Goal: Use online tool/utility: Utilize a website feature to perform a specific function

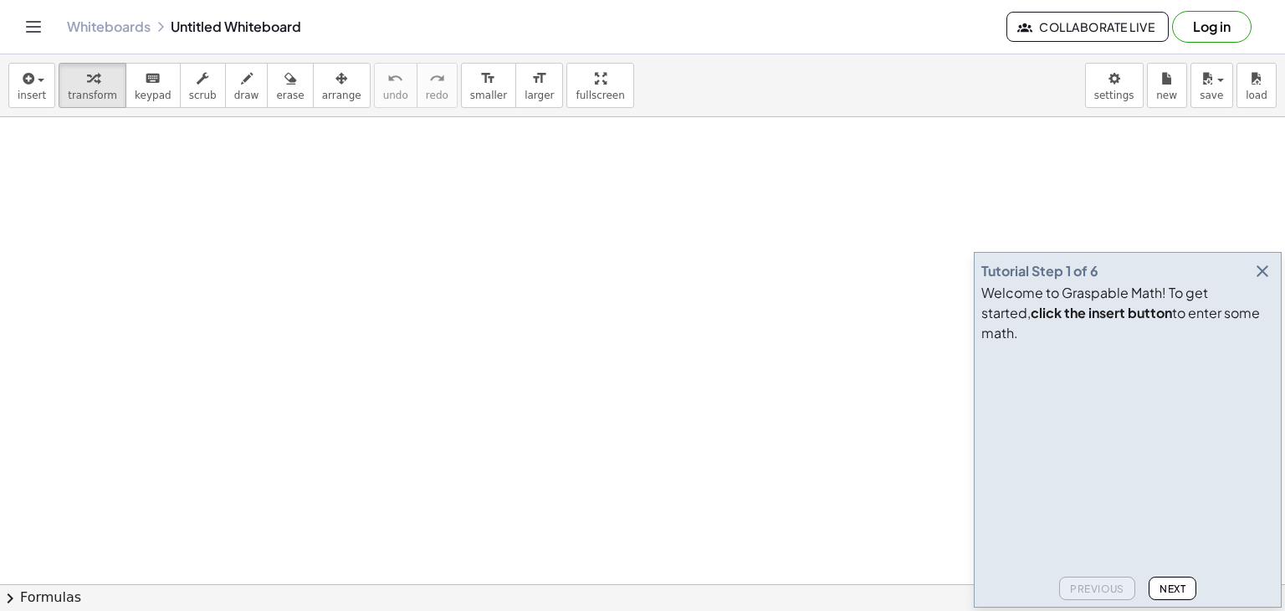
click at [1257, 281] on icon "button" at bounding box center [1263, 271] width 20 height 20
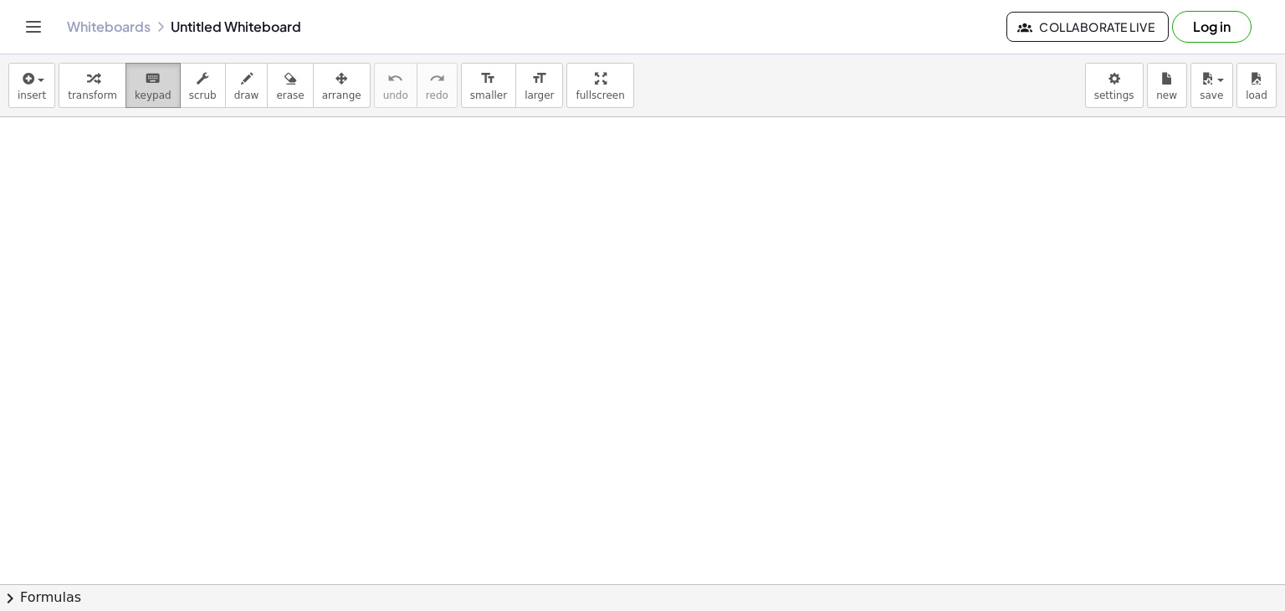
click at [146, 78] on icon "keyboard" at bounding box center [153, 79] width 16 height 20
click at [44, 81] on button "insert" at bounding box center [31, 85] width 47 height 45
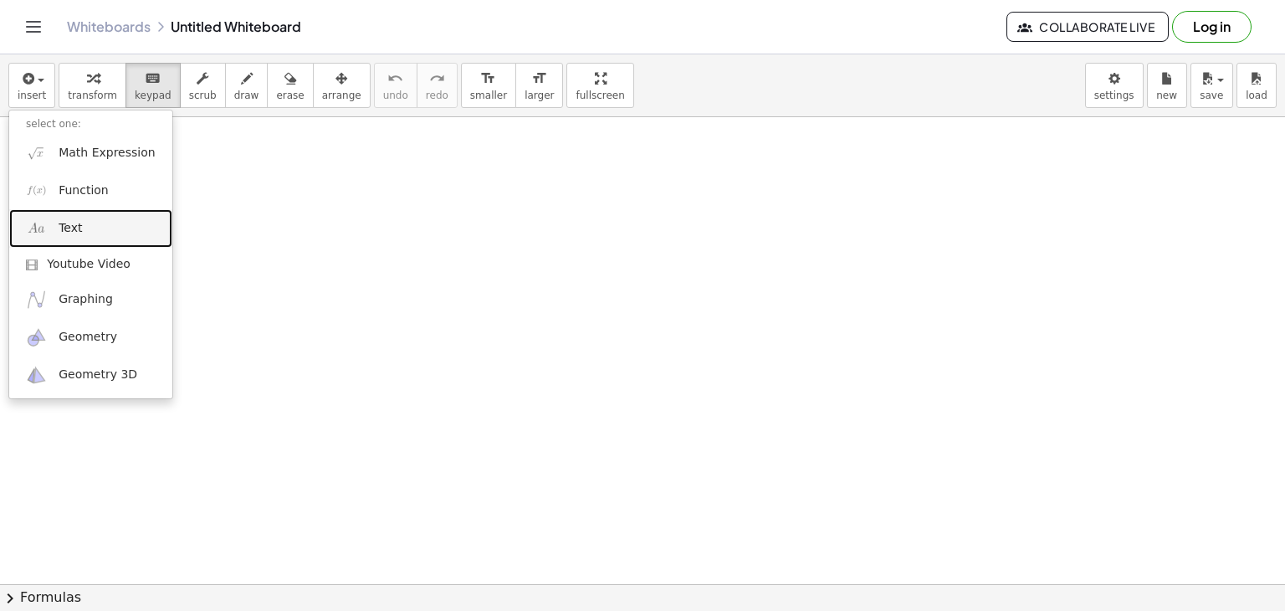
click at [101, 233] on link "Text" at bounding box center [90, 228] width 163 height 38
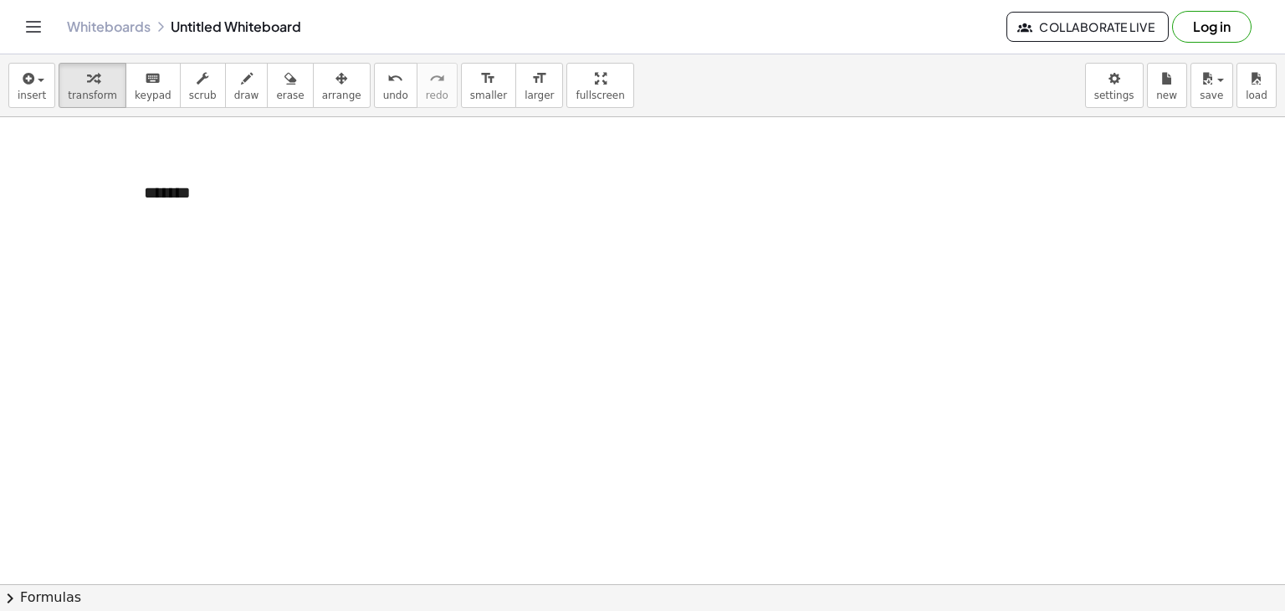
click at [39, 83] on div "button" at bounding box center [32, 78] width 28 height 20
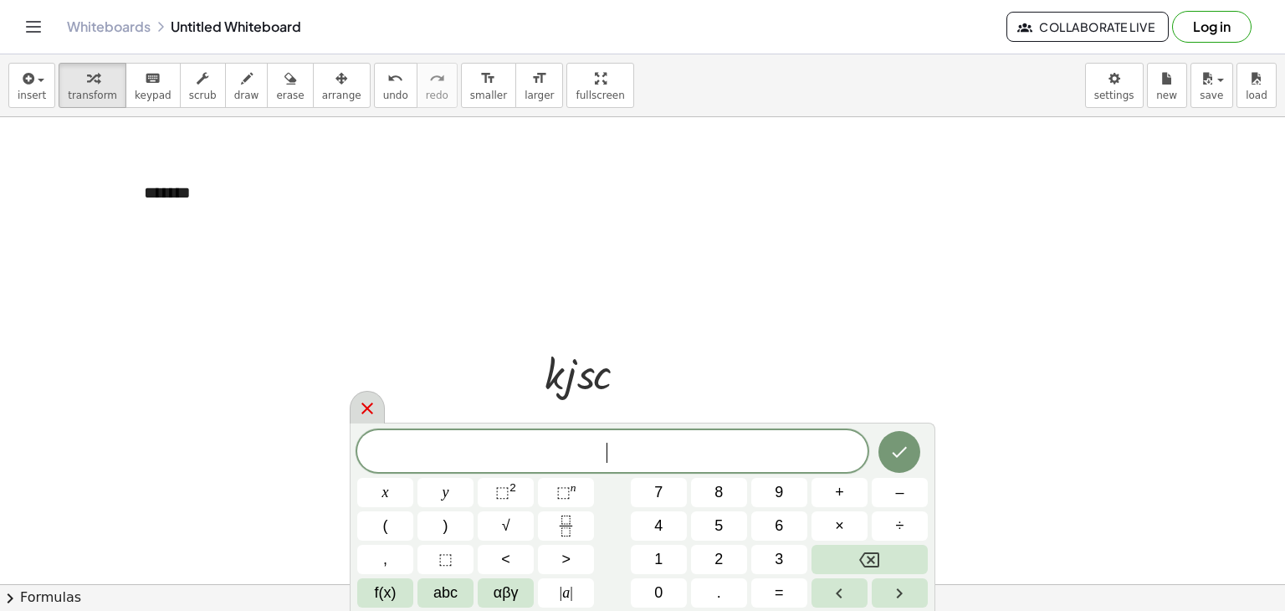
click at [367, 414] on icon at bounding box center [367, 408] width 20 height 20
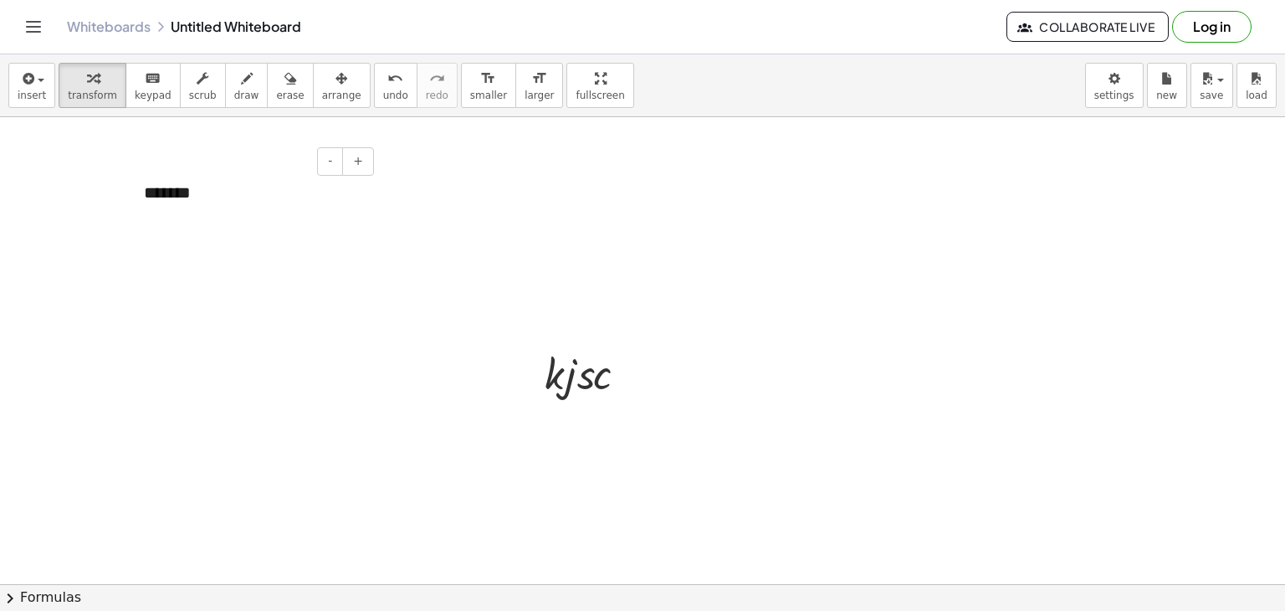
click at [188, 201] on div "*******" at bounding box center [252, 193] width 251 height 58
click at [562, 373] on div at bounding box center [593, 372] width 114 height 57
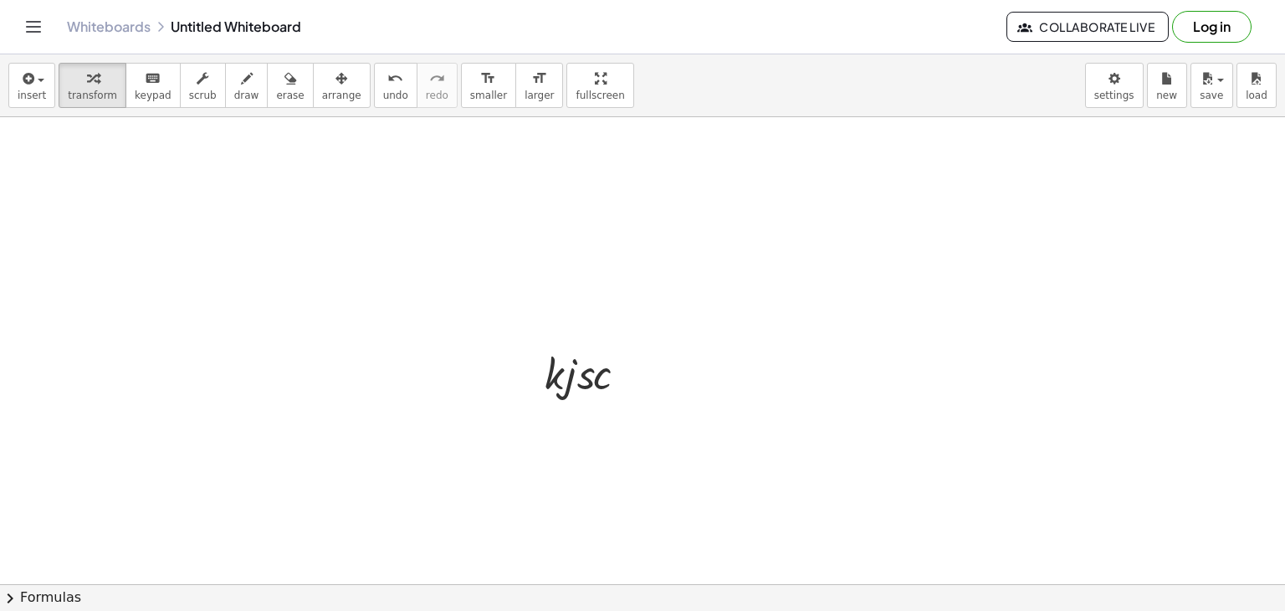
click at [590, 410] on div at bounding box center [578, 416] width 27 height 27
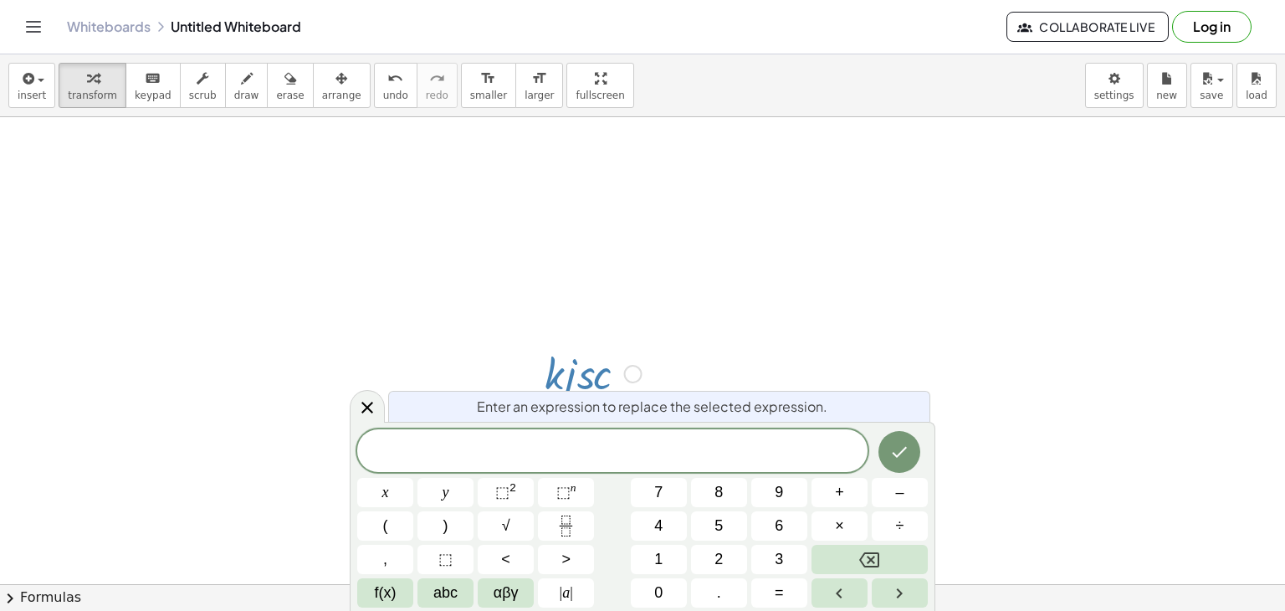
drag, startPoint x: 954, startPoint y: 379, endPoint x: 626, endPoint y: 376, distance: 328.1
click at [626, 376] on div at bounding box center [633, 374] width 18 height 18
click at [626, 376] on div "Fix a mistake Transform line Copy line as LaTeX Copy derivation as LaTeX Expand…" at bounding box center [633, 374] width 18 height 18
click at [633, 369] on div "Fix a mistake Transform line Copy line as LaTeX Copy derivation as LaTeX Expand…" at bounding box center [633, 374] width 18 height 18
click at [566, 382] on div at bounding box center [593, 372] width 114 height 57
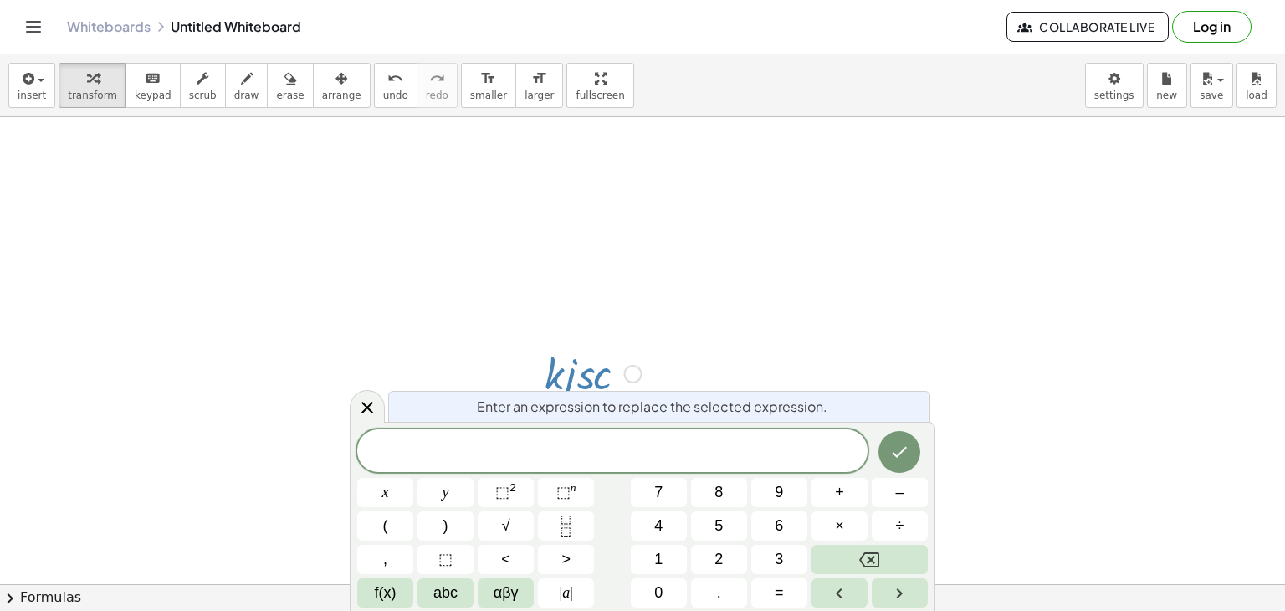
click at [566, 382] on div at bounding box center [593, 372] width 114 height 57
click at [358, 409] on icon at bounding box center [367, 408] width 20 height 20
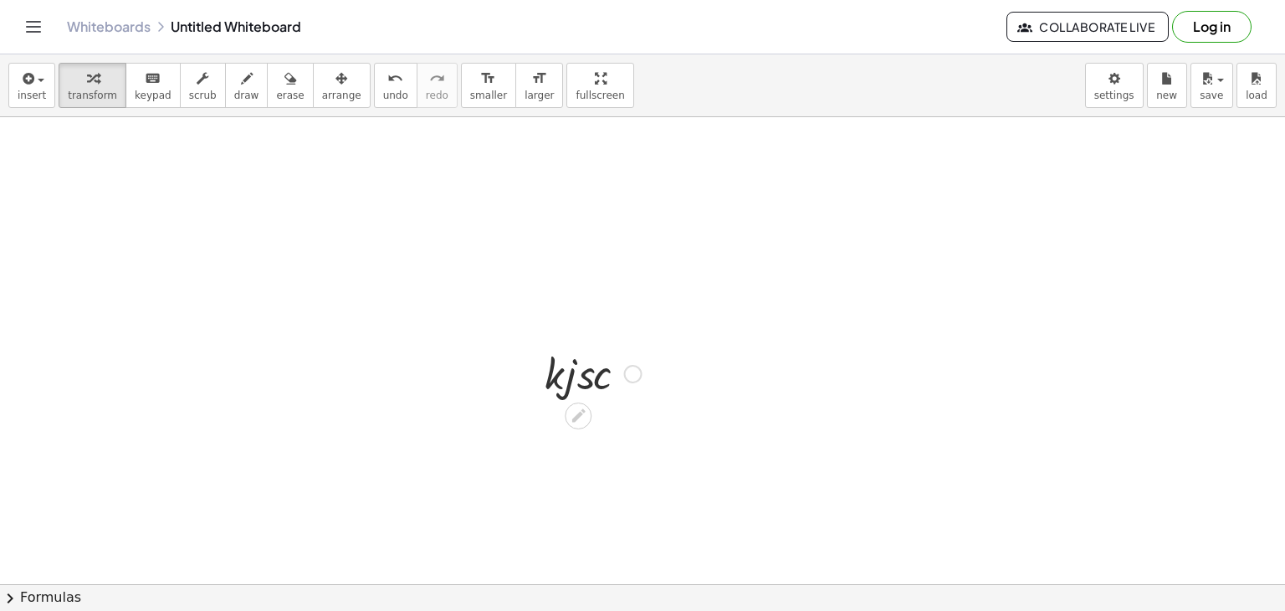
click at [633, 377] on div "Fix a mistake Transform line Copy line as LaTeX Copy derivation as LaTeX Expand…" at bounding box center [633, 374] width 18 height 18
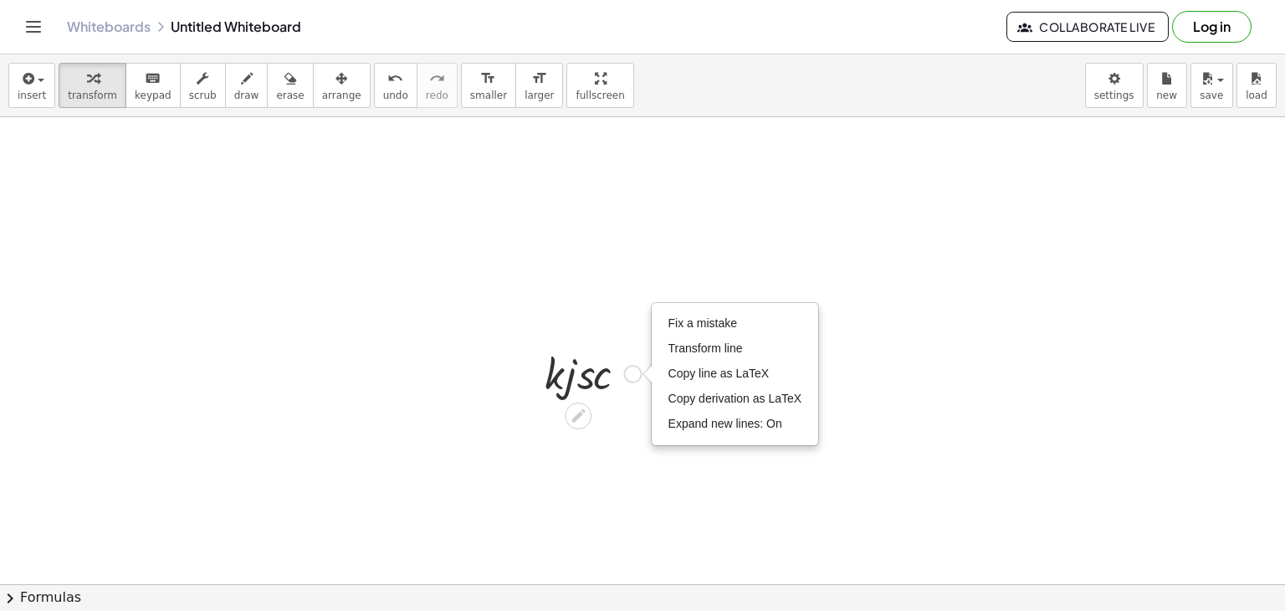
click at [549, 376] on div at bounding box center [593, 372] width 114 height 57
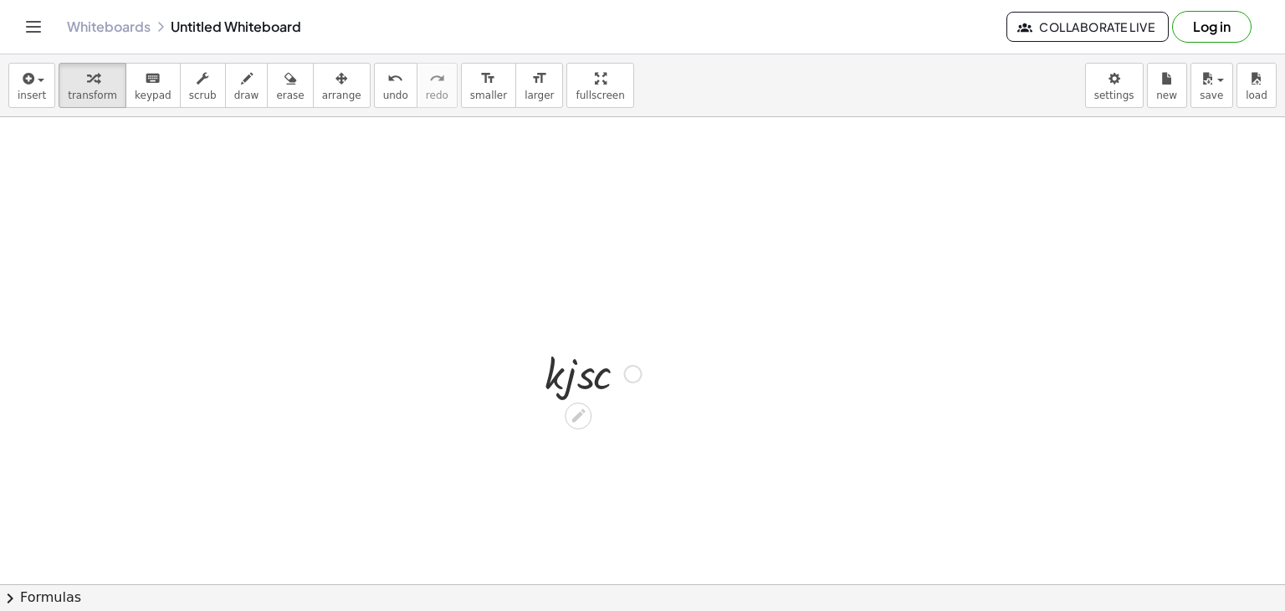
click at [549, 376] on div at bounding box center [593, 372] width 114 height 57
drag, startPoint x: 486, startPoint y: 369, endPoint x: 669, endPoint y: 393, distance: 184.9
drag, startPoint x: 669, startPoint y: 393, endPoint x: 469, endPoint y: 358, distance: 203.9
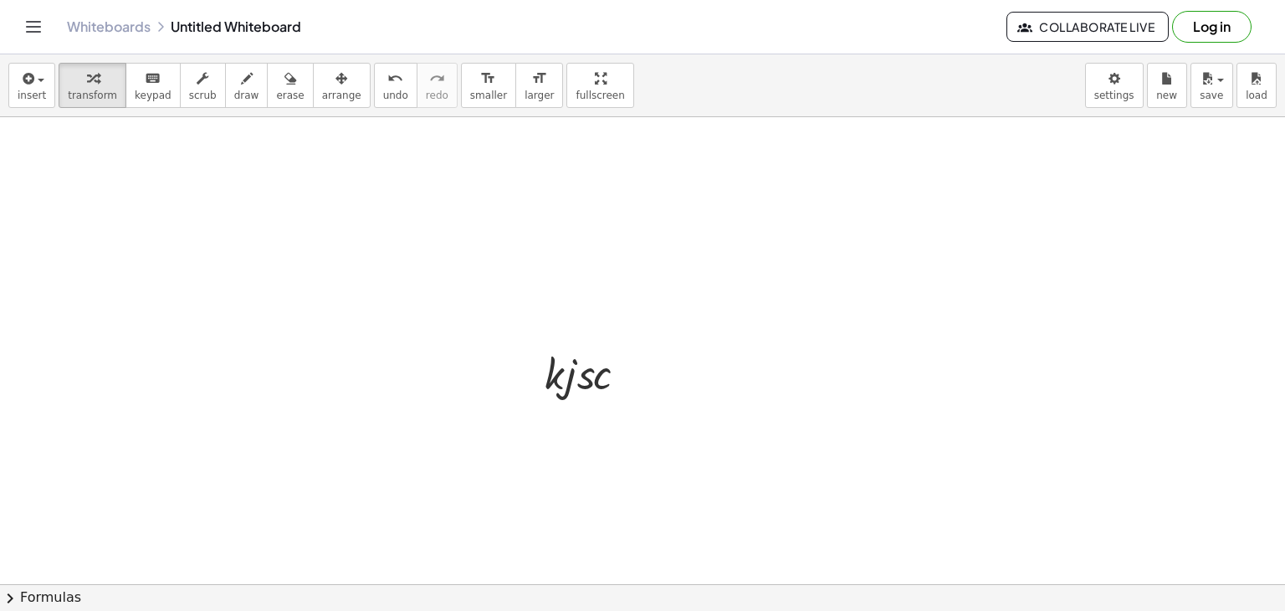
click at [276, 90] on span "erase" at bounding box center [290, 96] width 28 height 12
drag, startPoint x: 565, startPoint y: 373, endPoint x: 582, endPoint y: 405, distance: 35.9
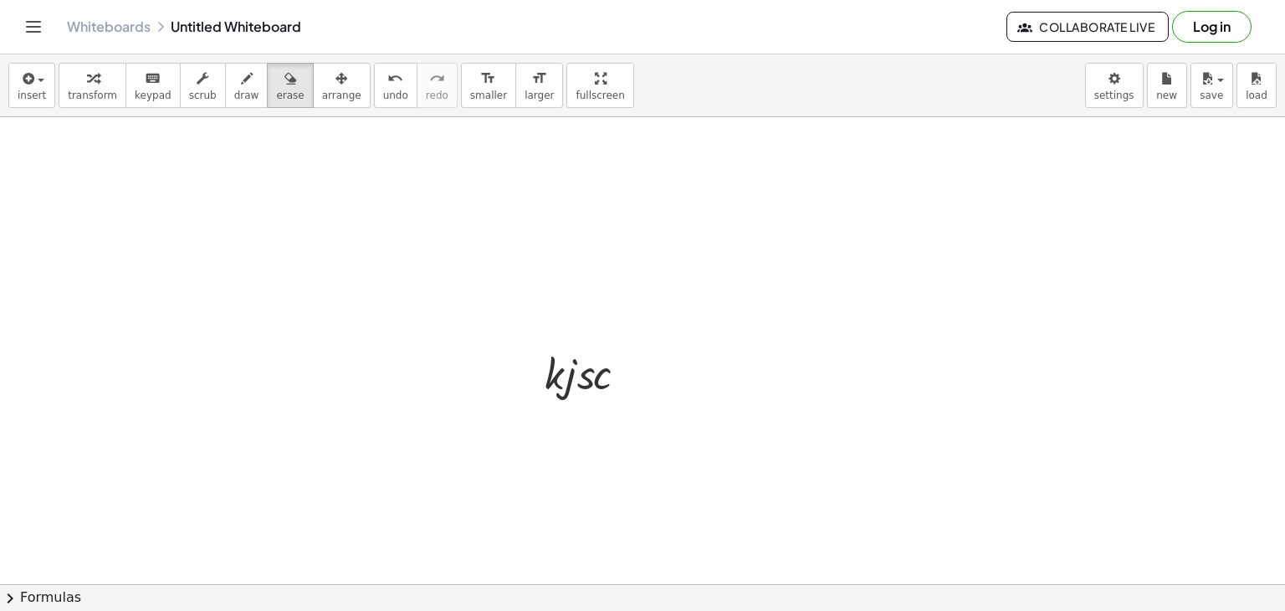
drag, startPoint x: 583, startPoint y: 373, endPoint x: 592, endPoint y: 389, distance: 18.4
click at [285, 85] on icon "button" at bounding box center [291, 79] width 12 height 20
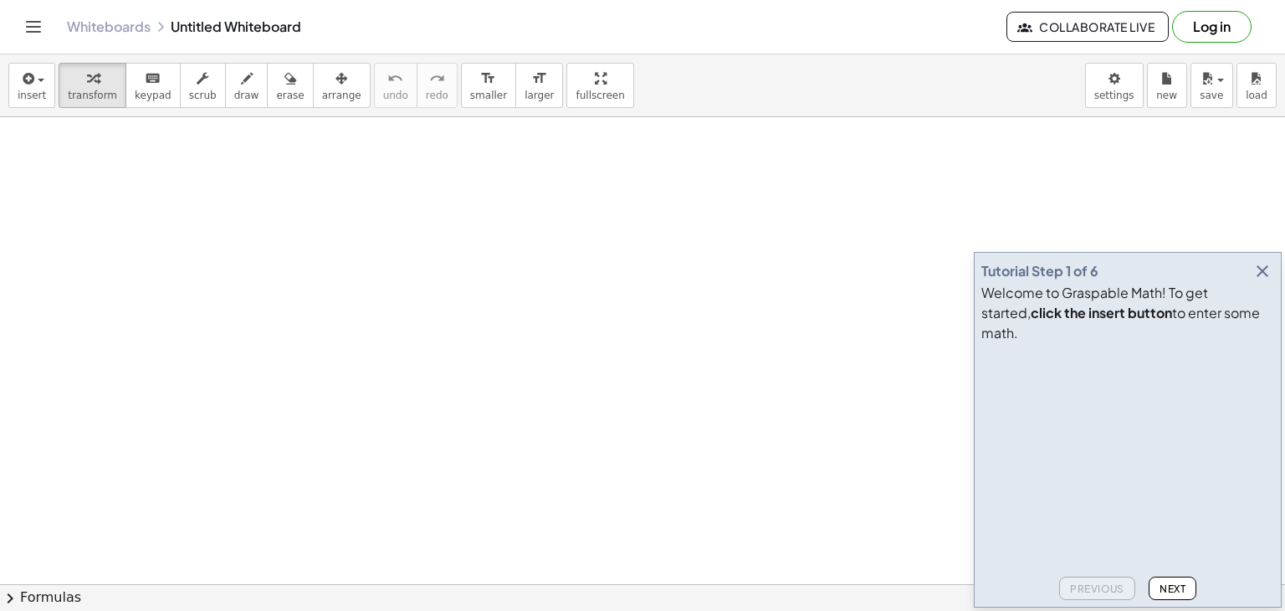
click at [1259, 281] on icon "button" at bounding box center [1263, 271] width 20 height 20
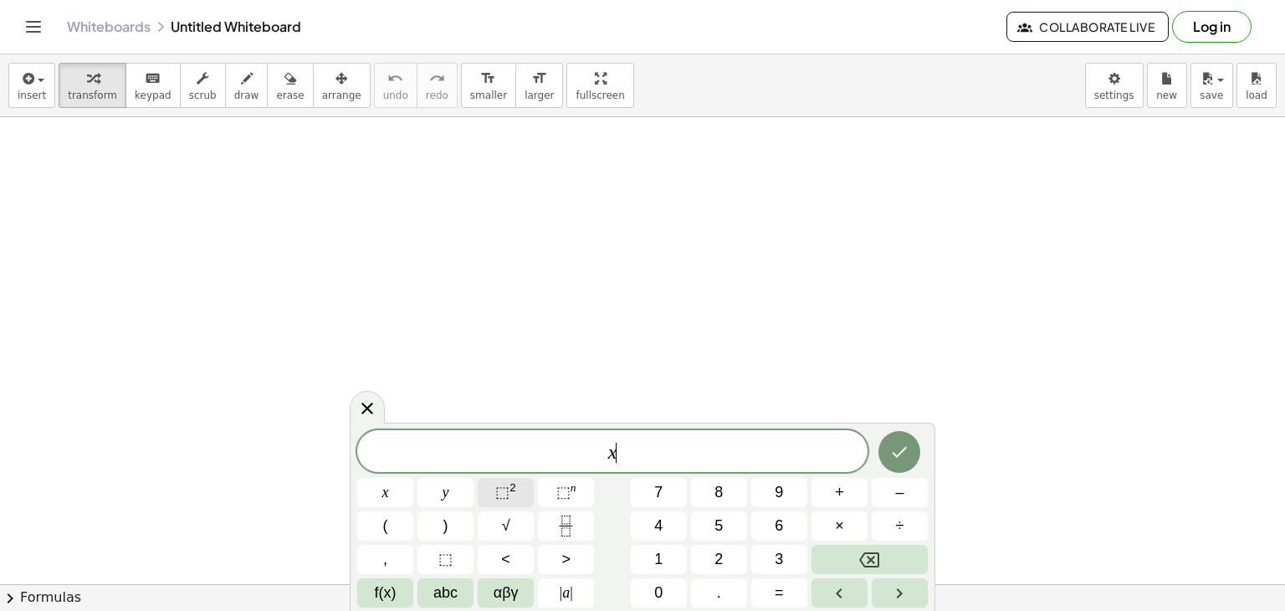
click at [512, 496] on span "⬚ 2" at bounding box center [505, 492] width 21 height 23
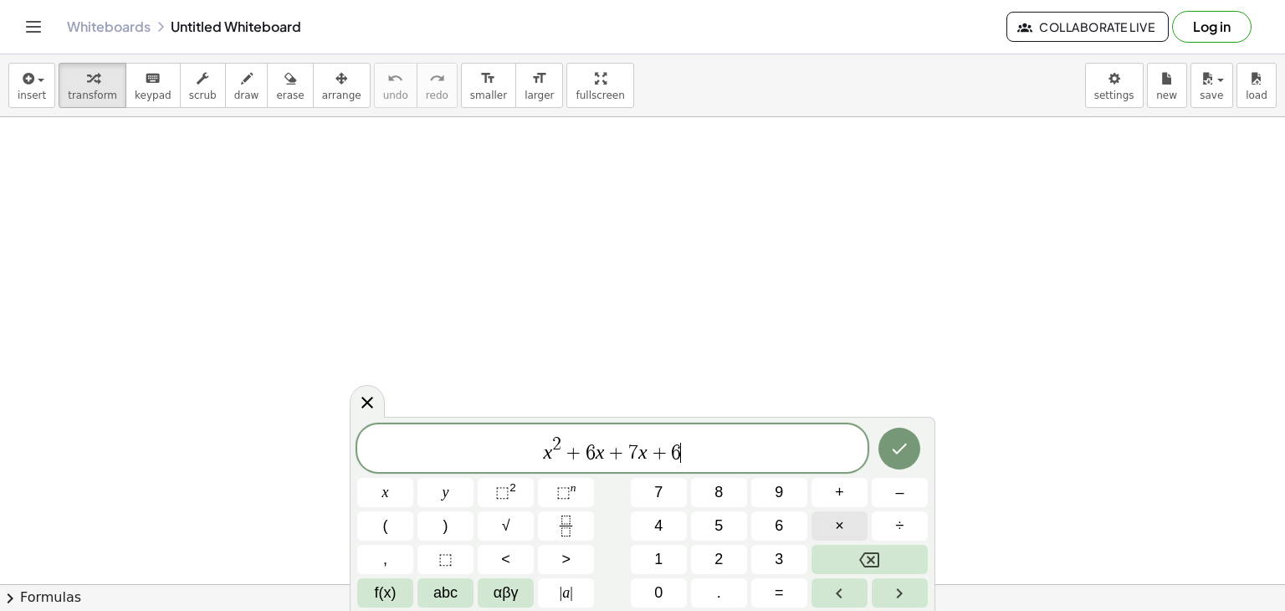
click at [842, 520] on span "×" at bounding box center [839, 526] width 9 height 23
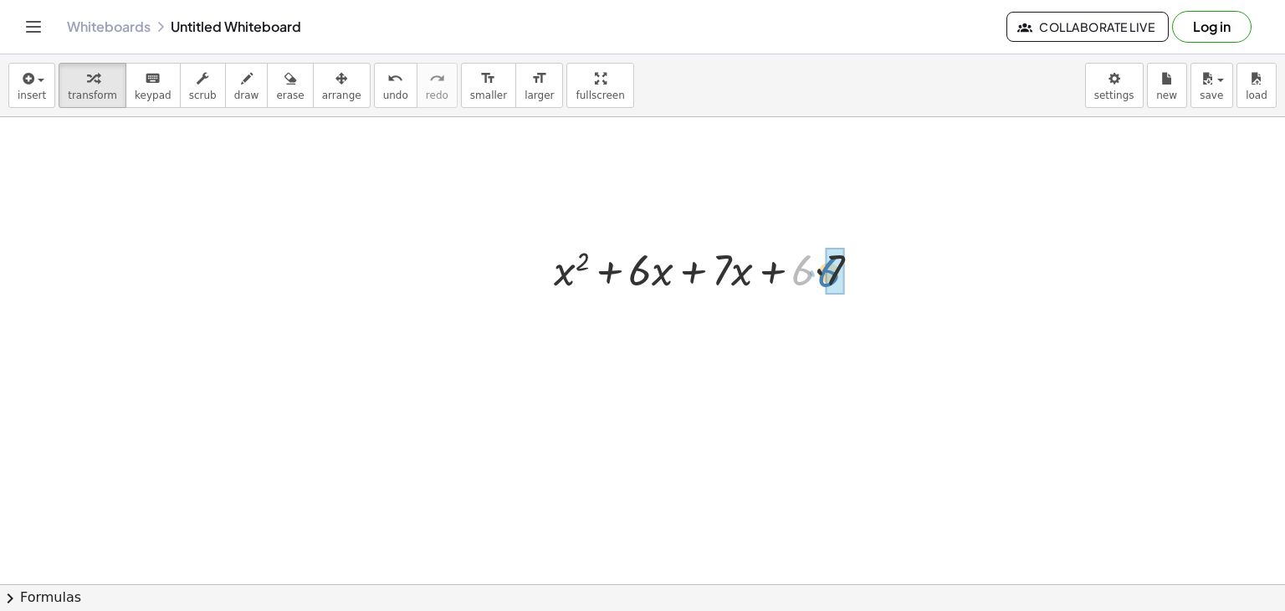
drag, startPoint x: 798, startPoint y: 278, endPoint x: 825, endPoint y: 275, distance: 26.9
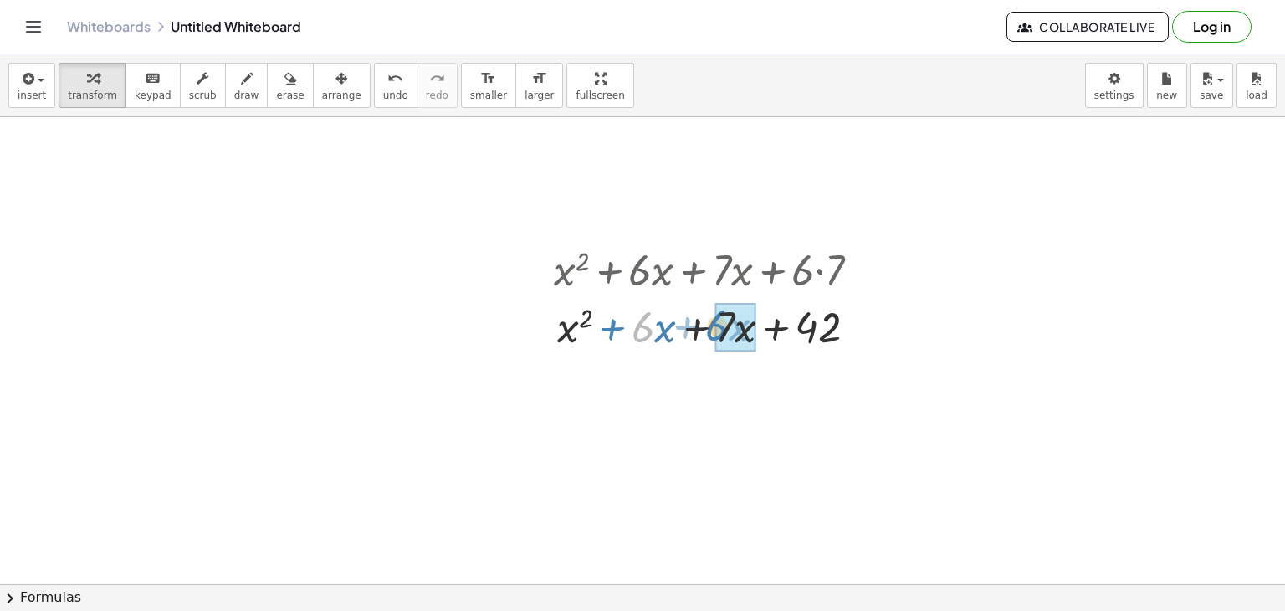
drag, startPoint x: 639, startPoint y: 330, endPoint x: 715, endPoint y: 329, distance: 75.3
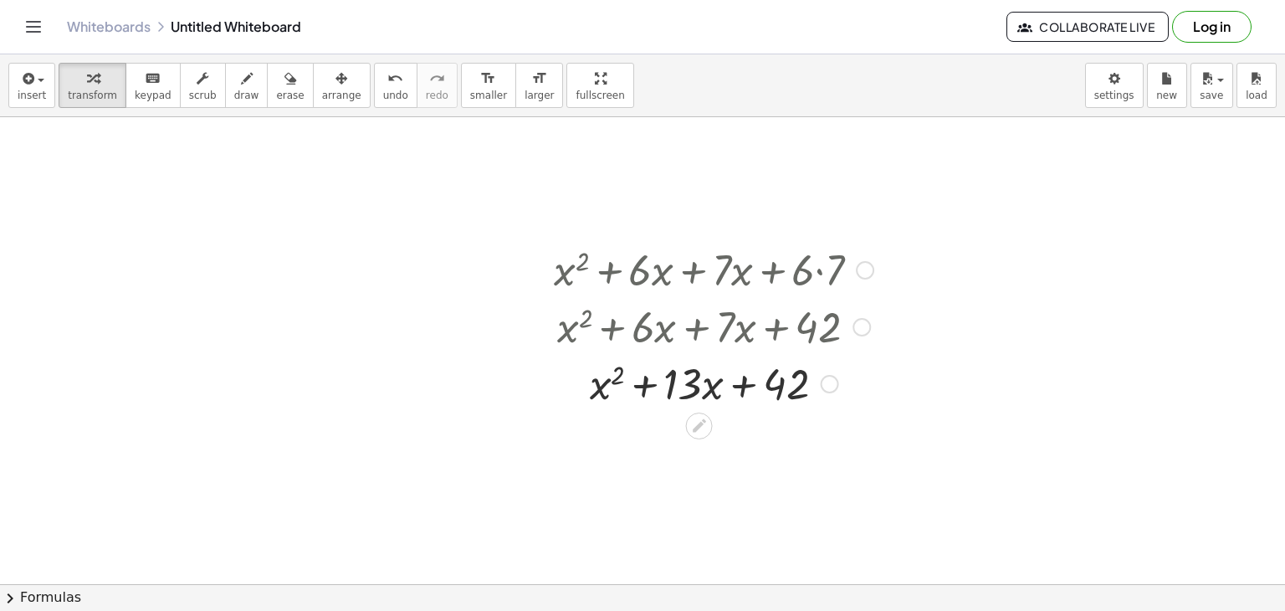
drag, startPoint x: 645, startPoint y: 286, endPoint x: 835, endPoint y: 295, distance: 190.2
click at [700, 270] on div "+ x 2 + · 6 · x + · 7 · x + · 6 · 7 + x 2 + · 6 · x + · 7 · x + 42 + x 2 + · x …" at bounding box center [700, 270] width 0 height 0
click at [336, 85] on icon "button" at bounding box center [342, 79] width 12 height 20
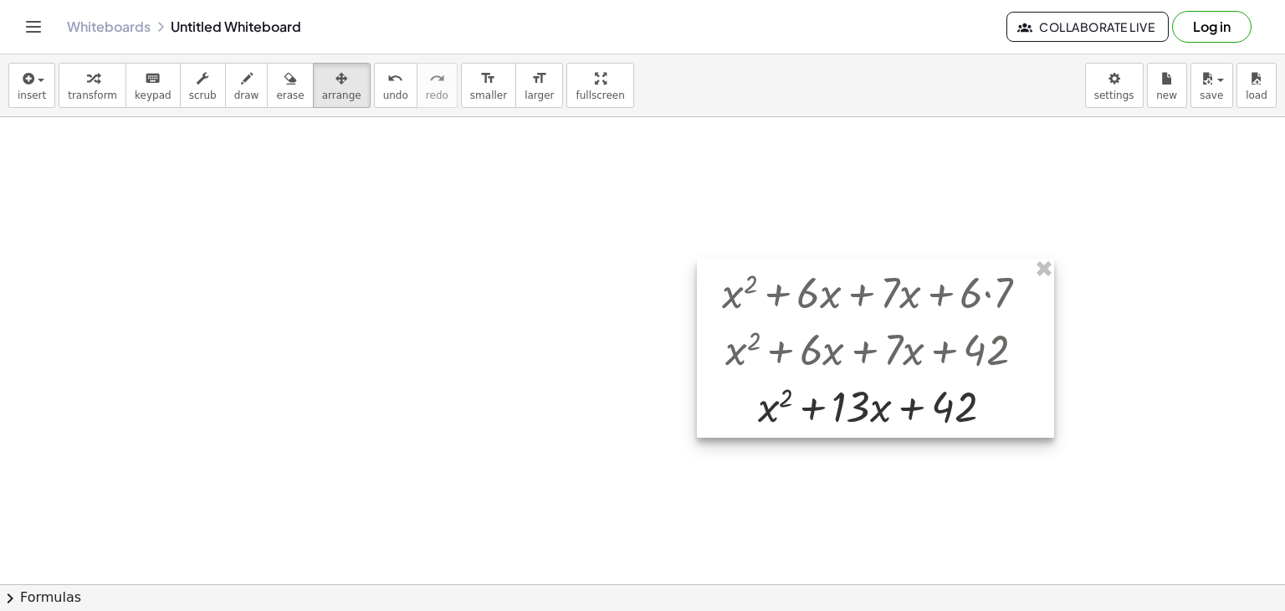
drag, startPoint x: 629, startPoint y: 273, endPoint x: 800, endPoint y: 293, distance: 171.9
click at [800, 293] on div at bounding box center [875, 348] width 357 height 179
click at [803, 295] on div at bounding box center [878, 345] width 357 height 179
click at [902, 356] on div at bounding box center [878, 345] width 357 height 179
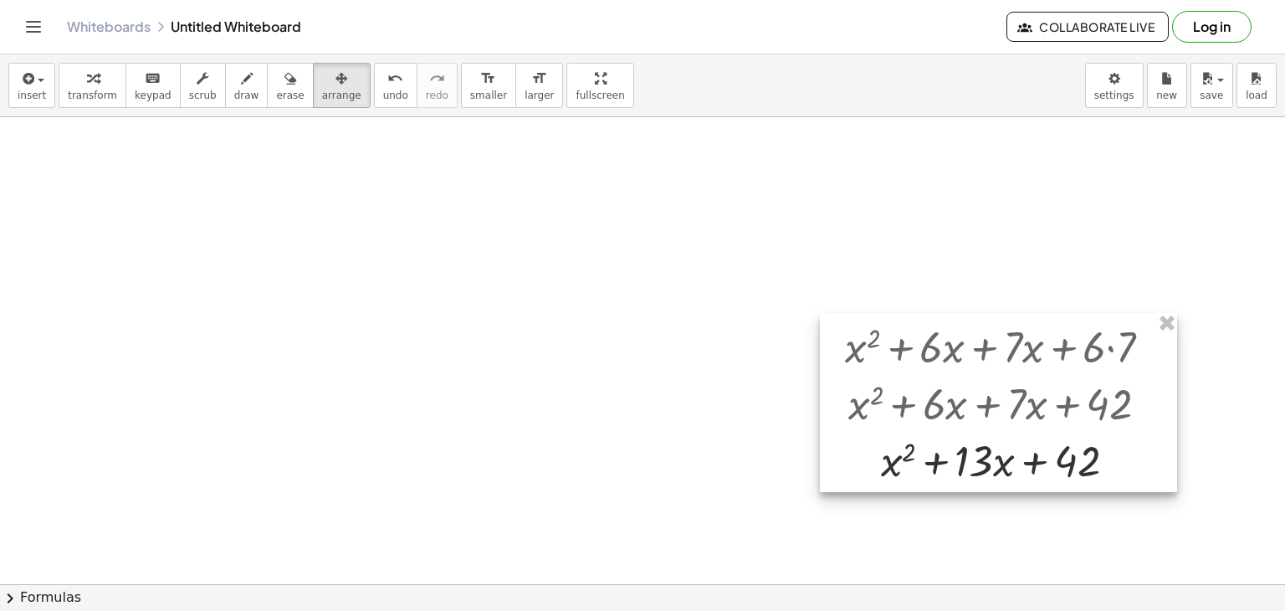
drag, startPoint x: 902, startPoint y: 356, endPoint x: 1023, endPoint y: 420, distance: 136.7
click at [1023, 420] on div at bounding box center [998, 402] width 357 height 179
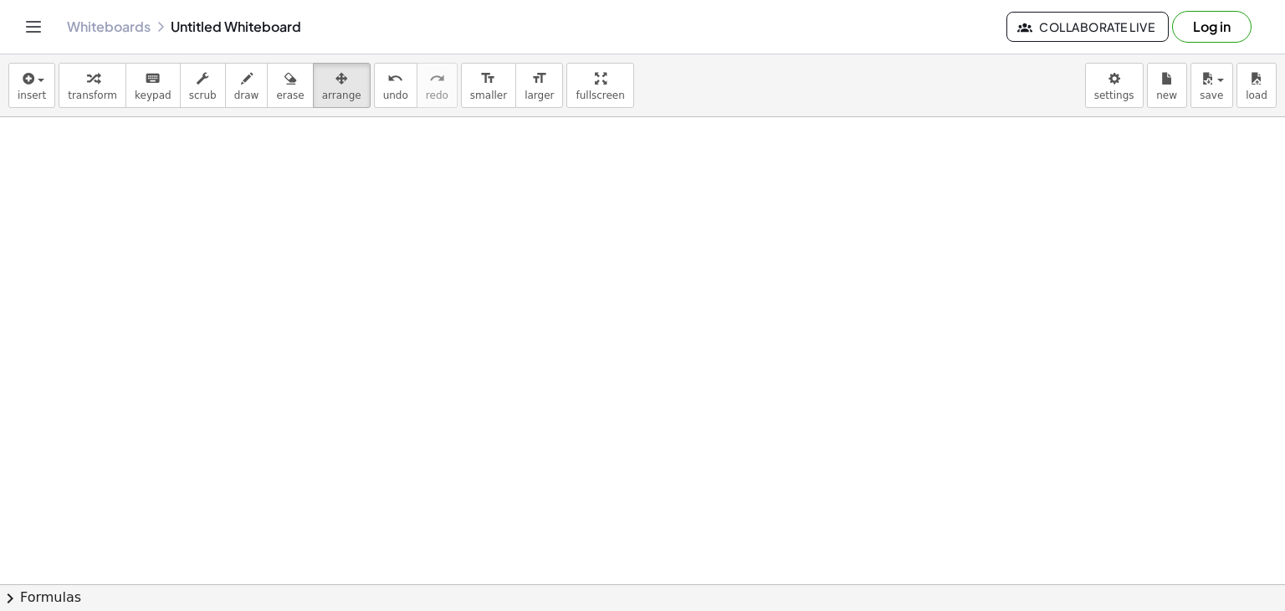
click at [47, 89] on button "insert" at bounding box center [31, 85] width 47 height 45
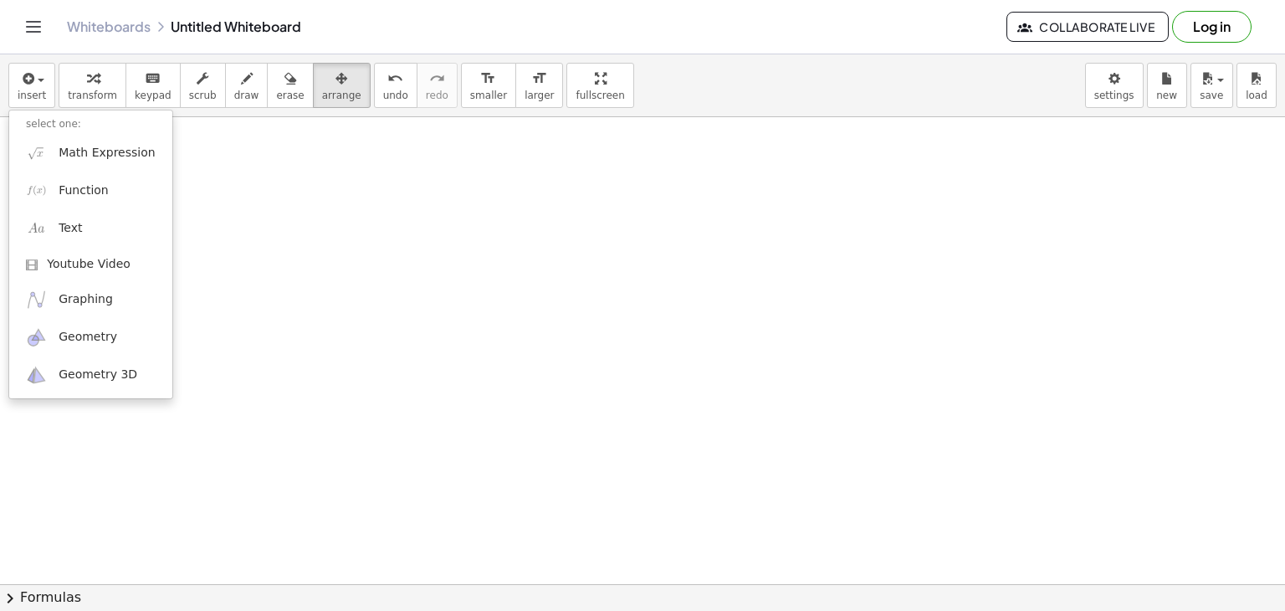
click at [599, 28] on div "Whiteboards Untitled Whiteboard" at bounding box center [537, 26] width 940 height 17
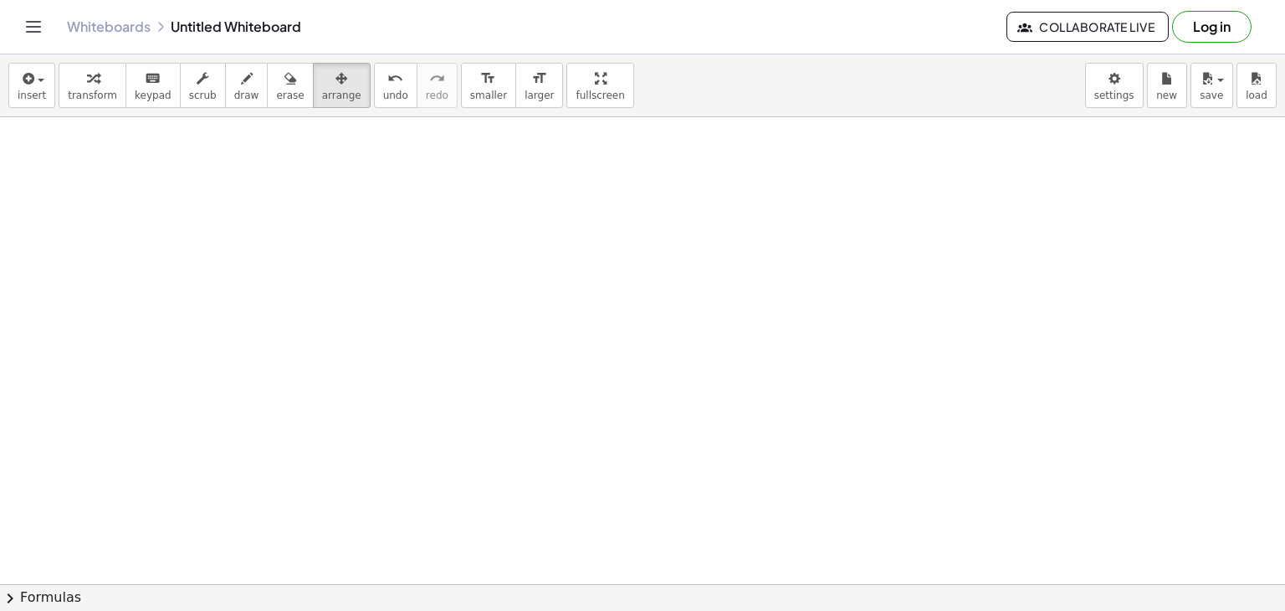
drag, startPoint x: 450, startPoint y: 244, endPoint x: 379, endPoint y: 269, distance: 75.7
drag, startPoint x: 380, startPoint y: 269, endPoint x: 592, endPoint y: 277, distance: 211.9
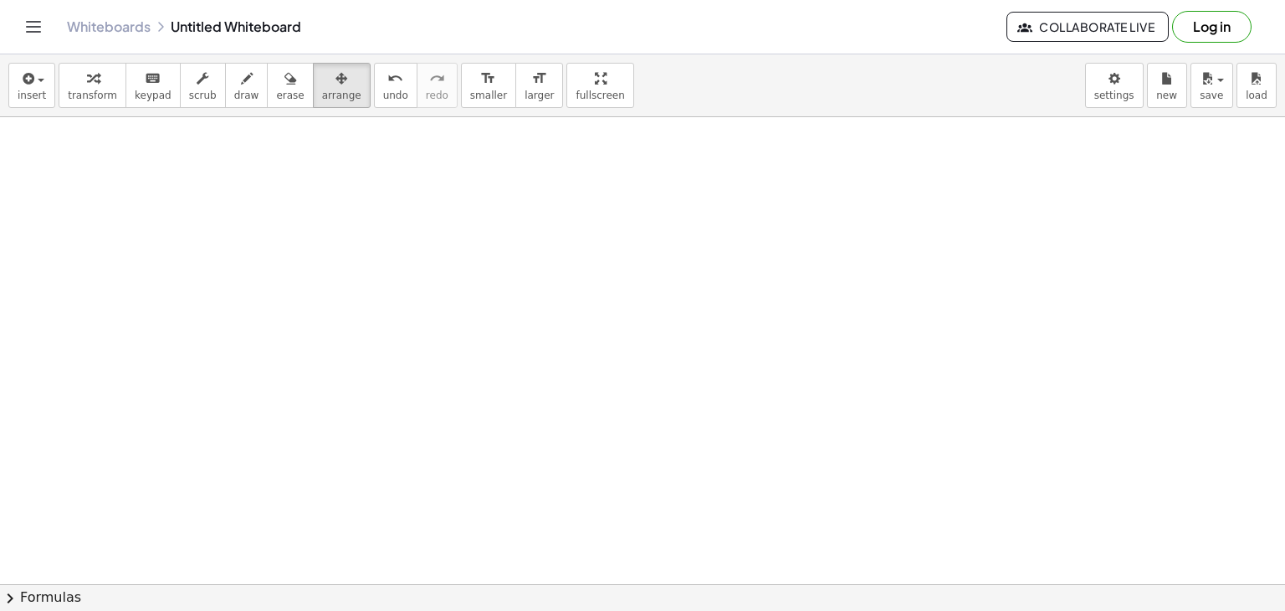
click at [40, 95] on span "insert" at bounding box center [32, 96] width 28 height 12
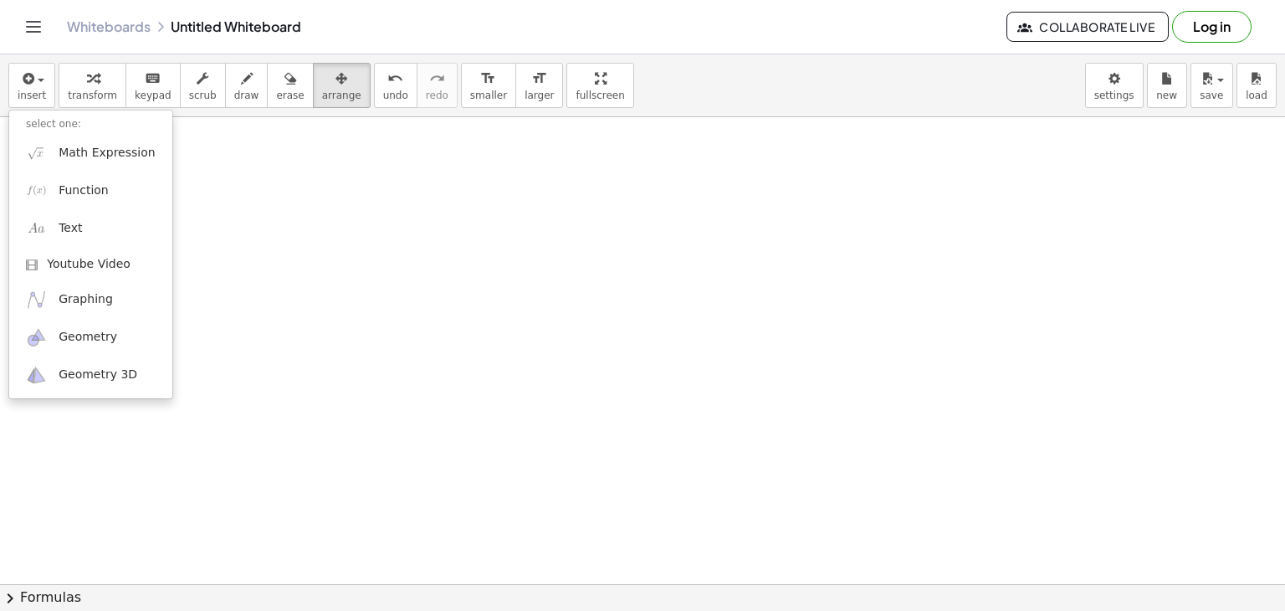
click at [534, 36] on div "Whiteboards Untitled Whiteboard Collaborate Live Log in" at bounding box center [642, 27] width 1245 height 54
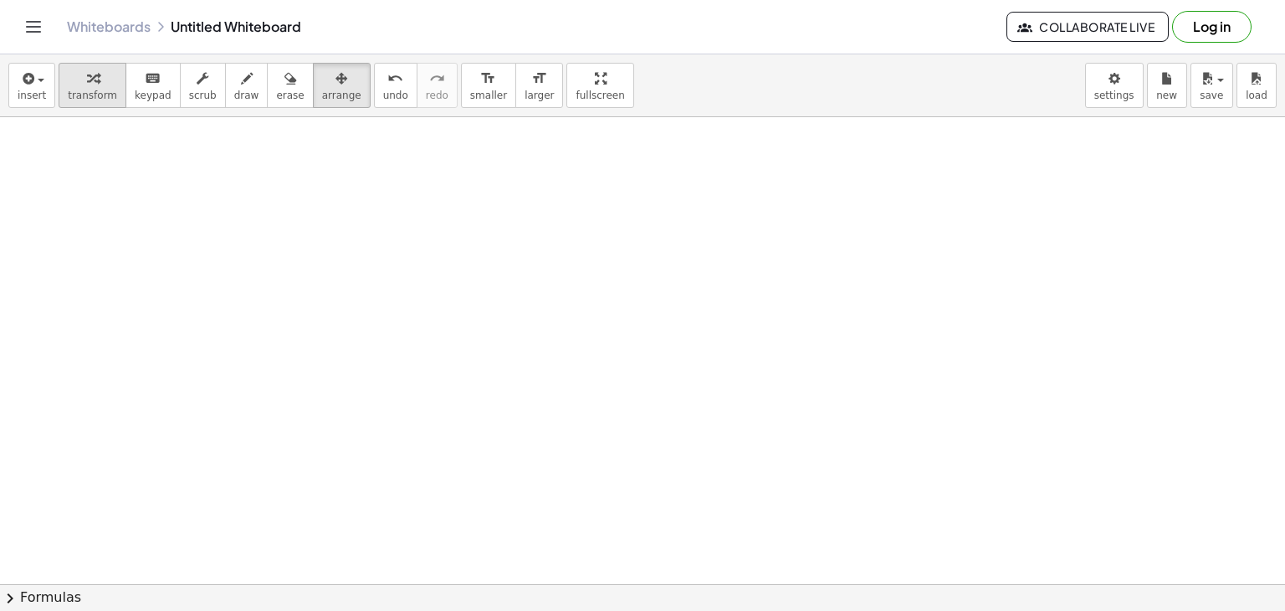
click at [96, 81] on div "button" at bounding box center [92, 78] width 49 height 20
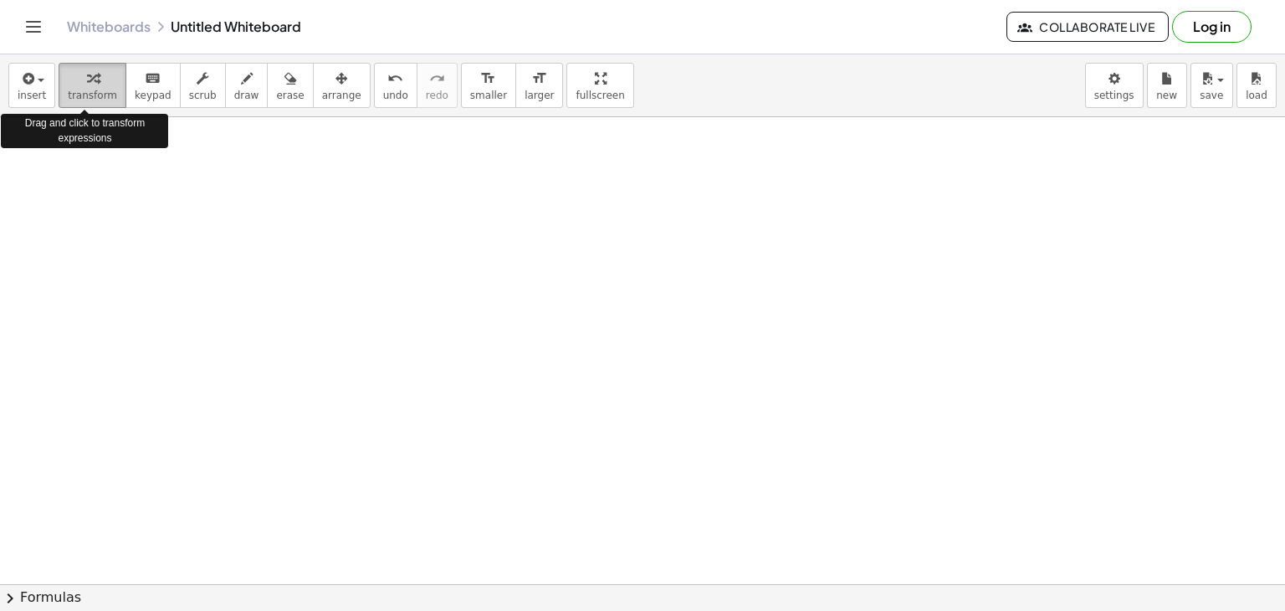
click at [96, 81] on div "button" at bounding box center [92, 78] width 49 height 20
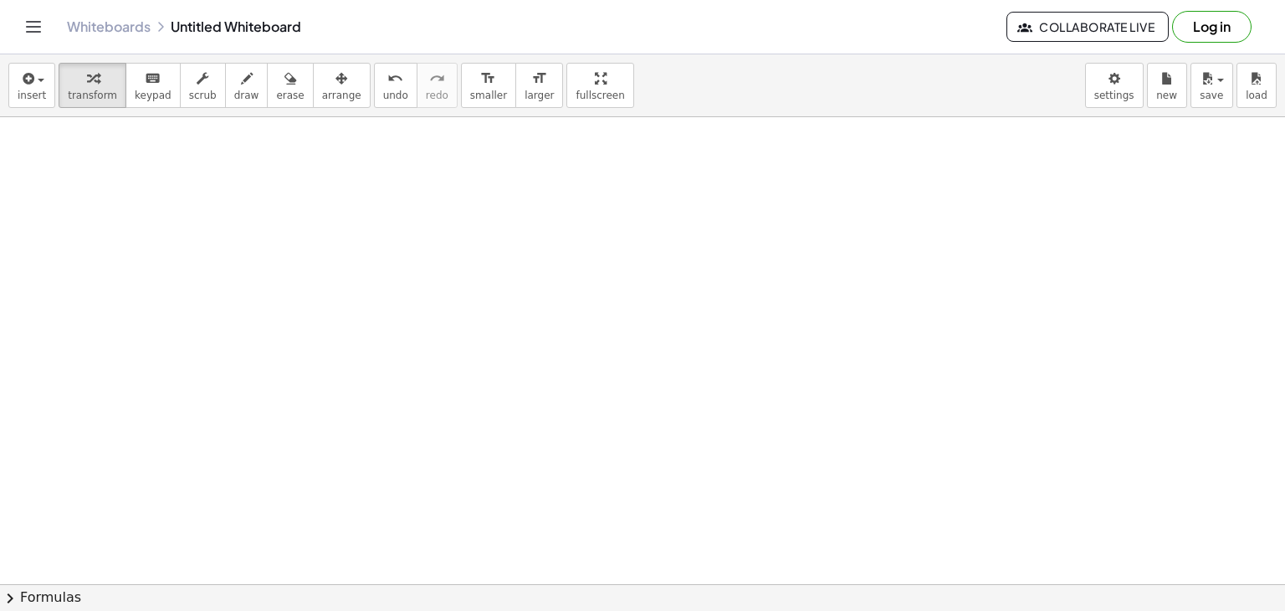
click at [524, 23] on div "Whiteboards Untitled Whiteboard" at bounding box center [537, 26] width 940 height 17
click at [43, 28] on icon "Toggle navigation" at bounding box center [33, 27] width 20 height 20
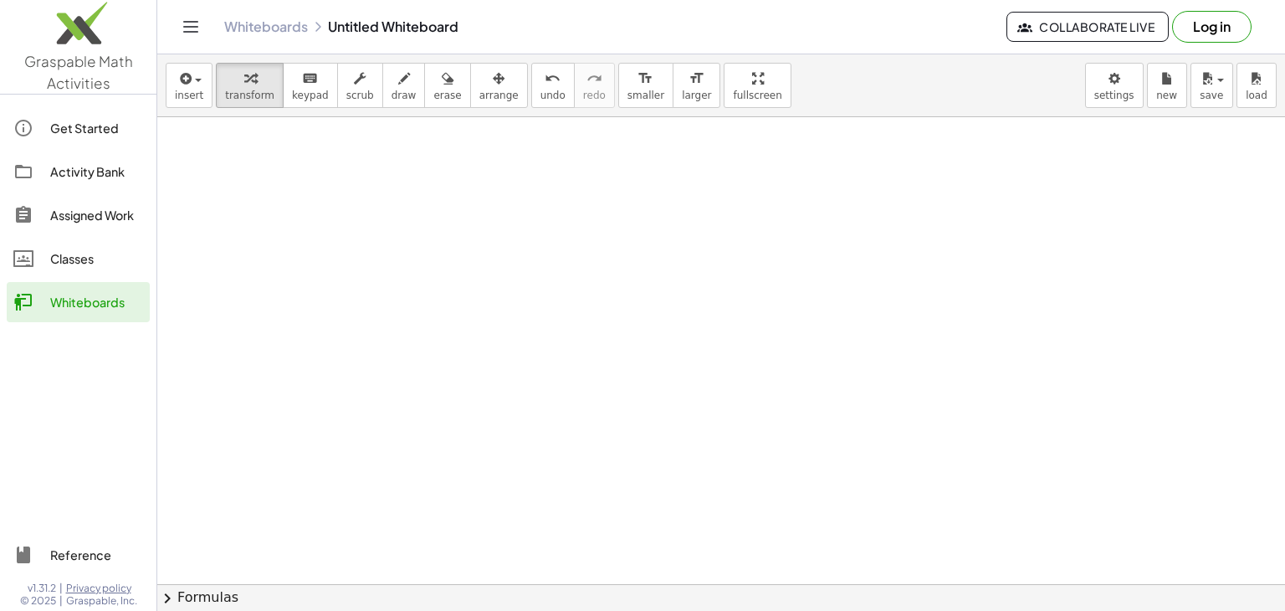
click at [177, 24] on button "Toggle navigation" at bounding box center [190, 26] width 27 height 27
